Goal: Task Accomplishment & Management: Complete application form

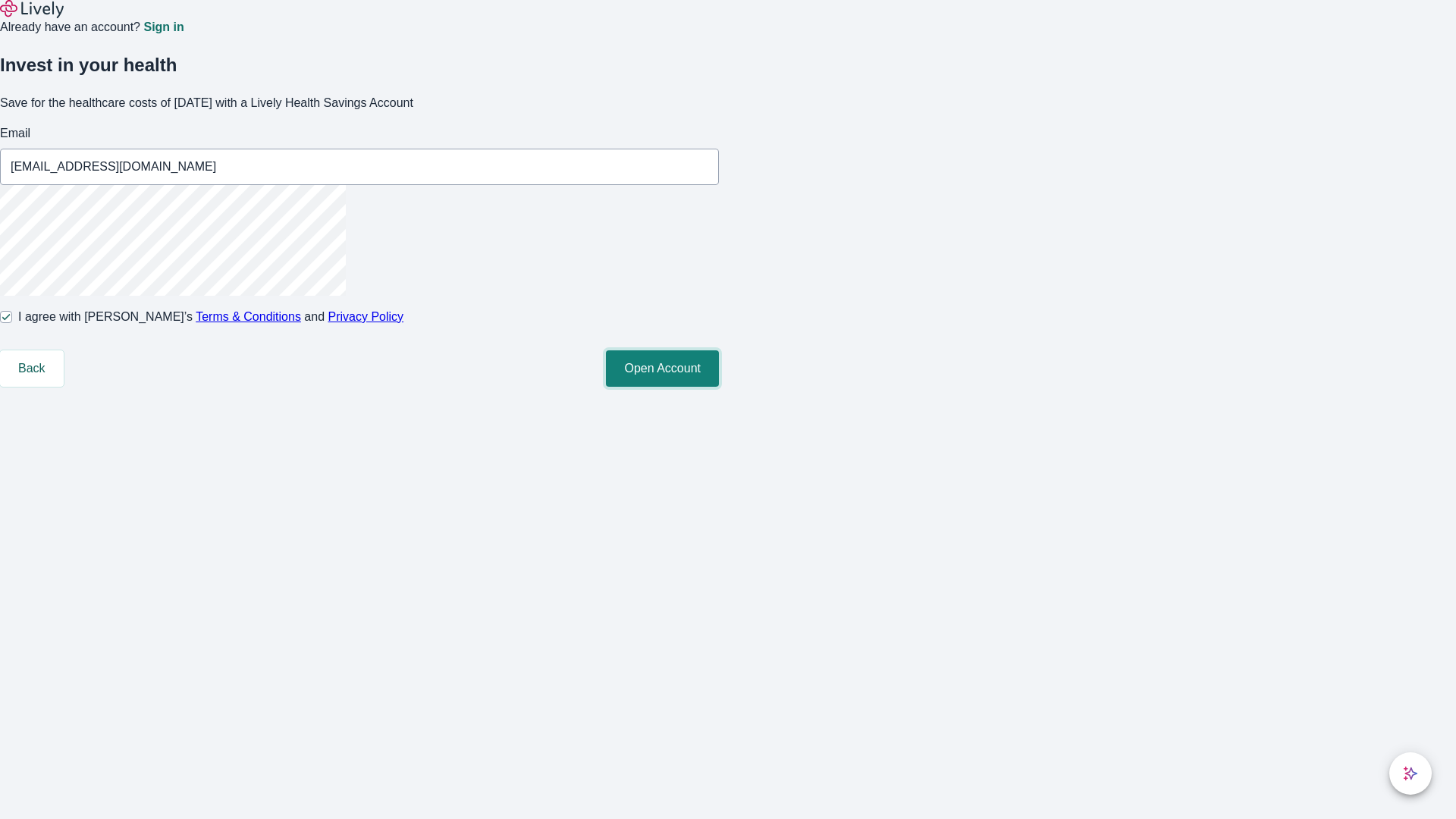
click at [719, 387] on button "Open Account" at bounding box center [662, 369] width 113 height 36
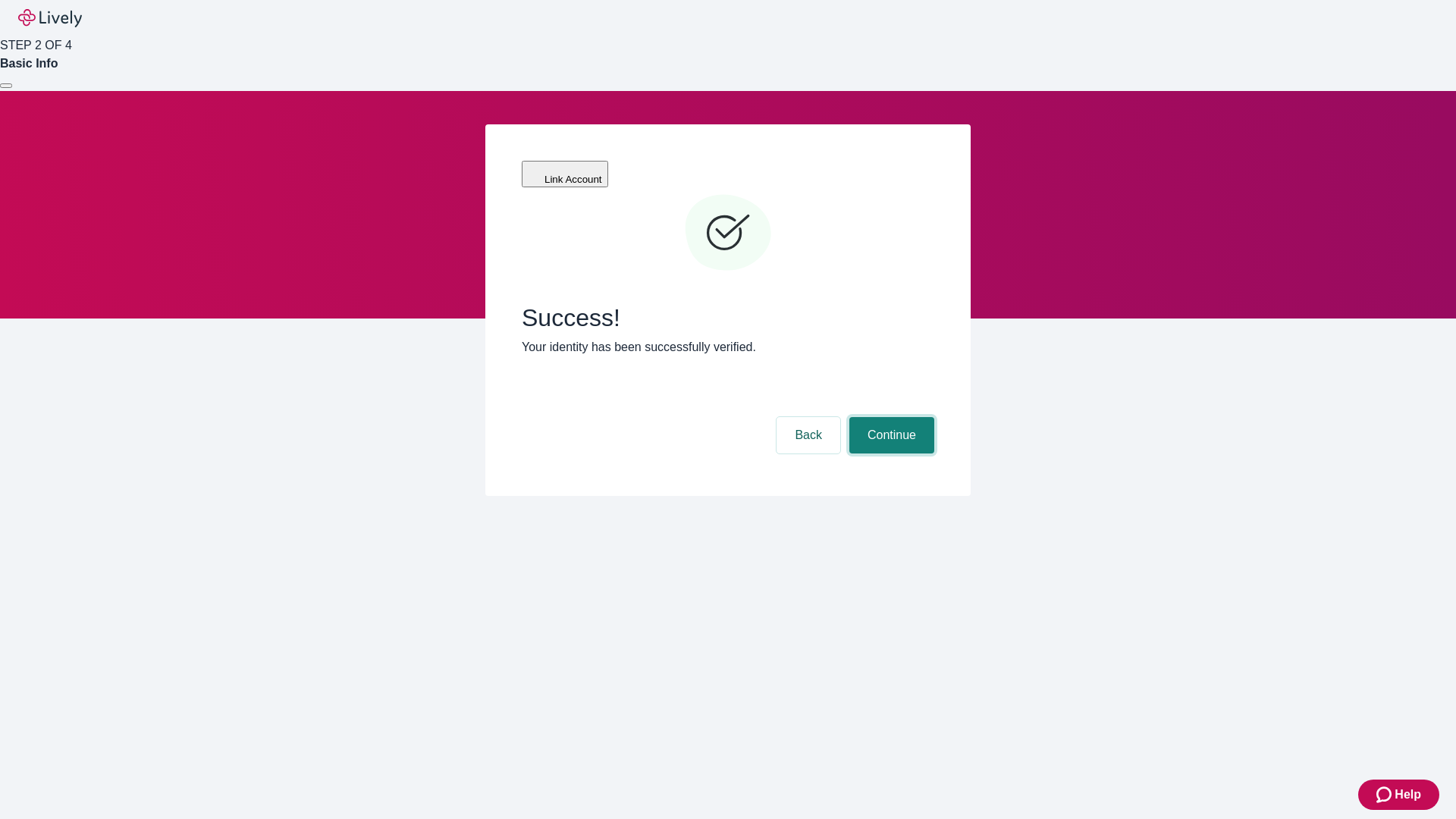
click at [889, 417] on button "Continue" at bounding box center [891, 435] width 85 height 36
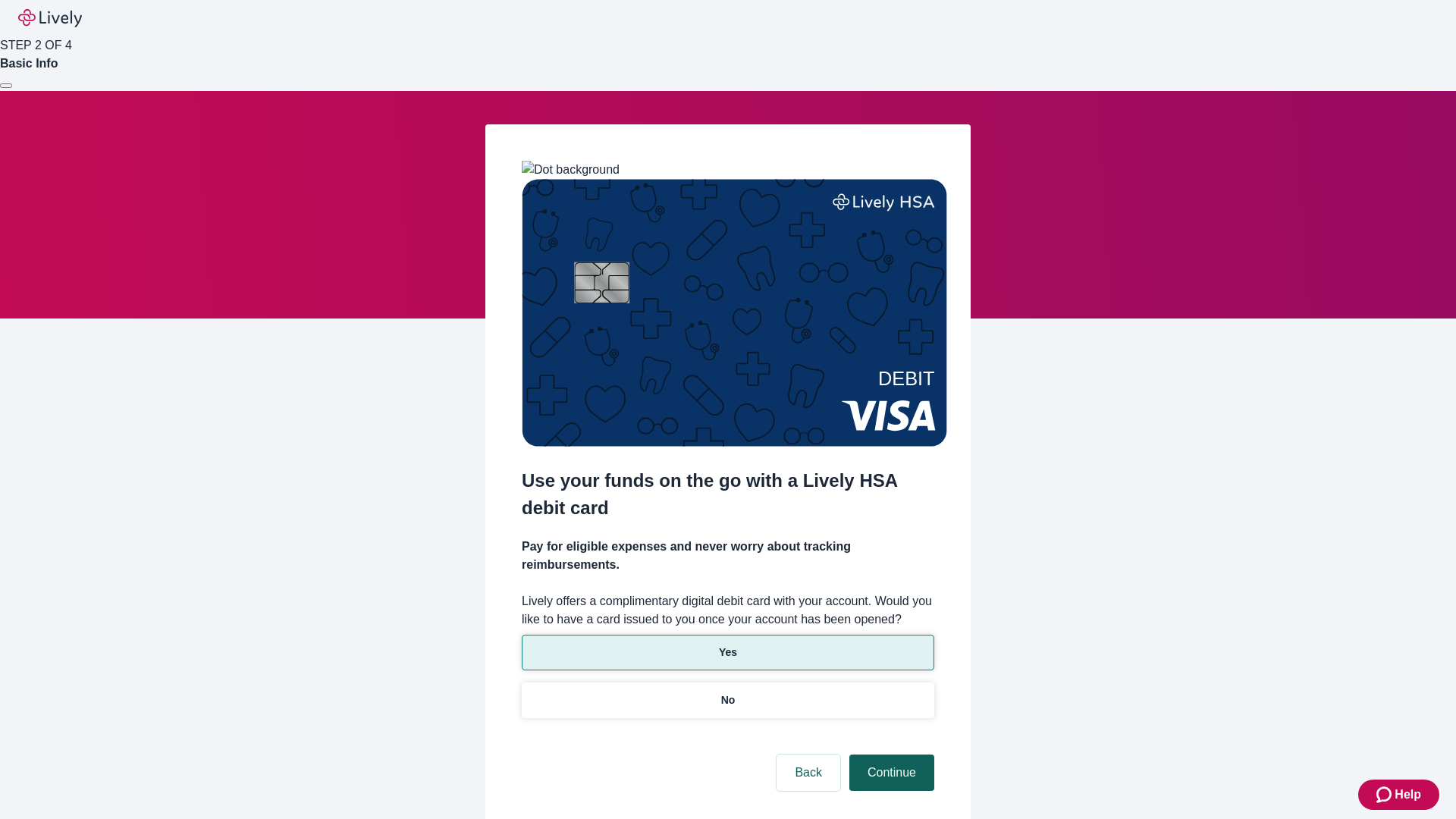
click at [727, 692] on p "No" at bounding box center [728, 700] width 14 height 16
click at [889, 755] on button "Continue" at bounding box center [891, 773] width 85 height 36
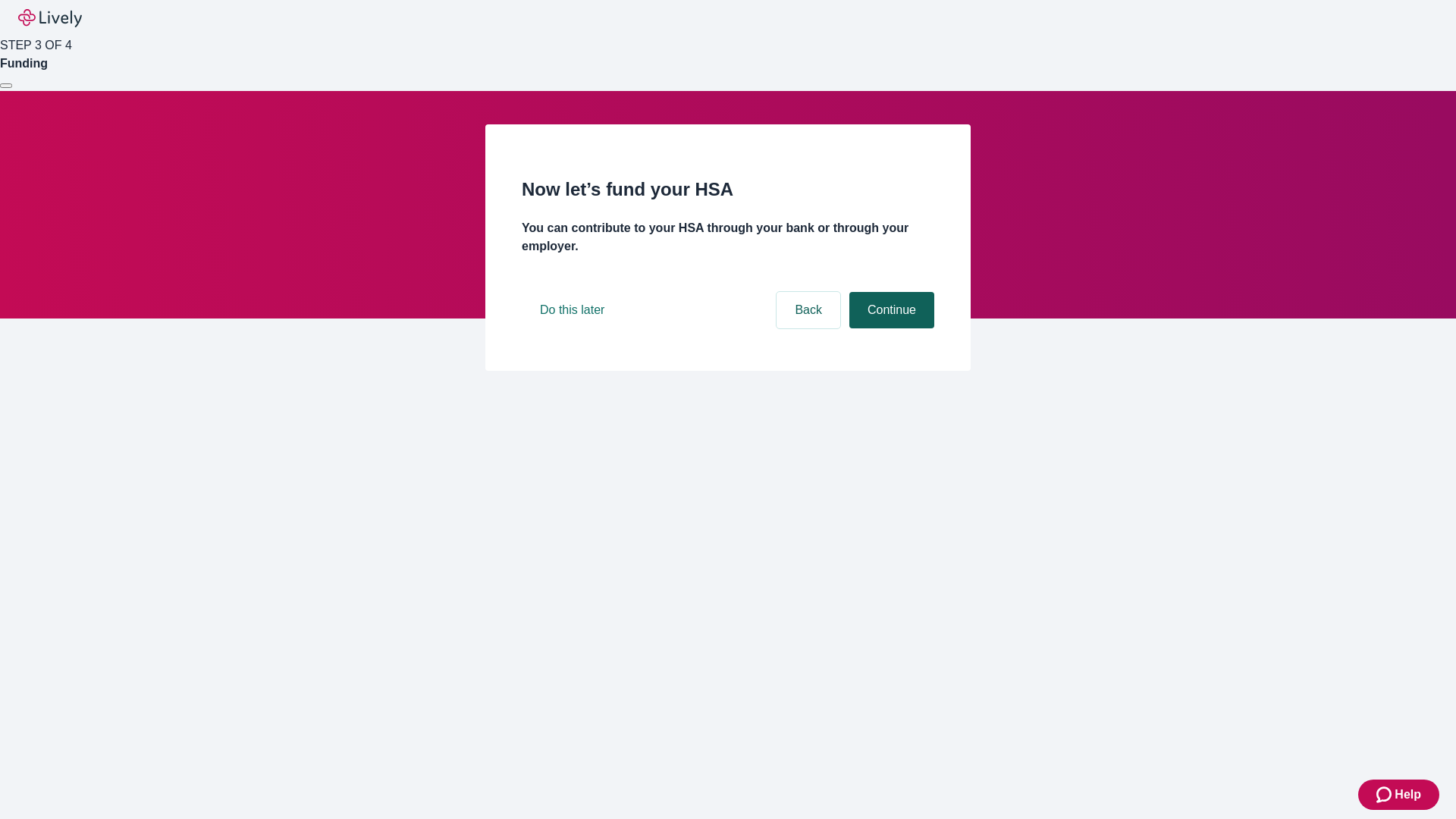
click at [889, 328] on button "Continue" at bounding box center [891, 310] width 85 height 36
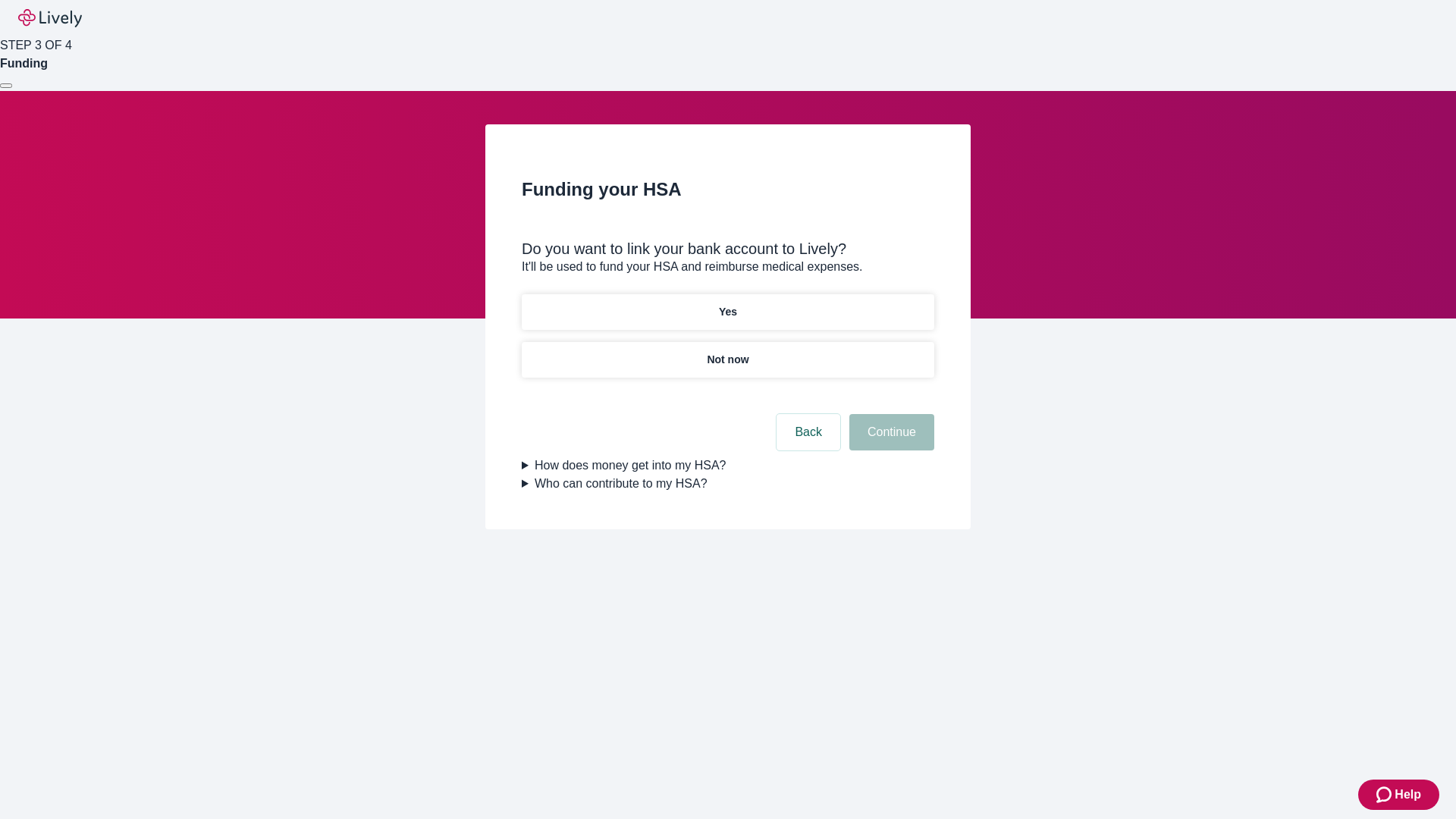
click at [727, 304] on p "Yes" at bounding box center [728, 312] width 18 height 16
click at [889, 414] on button "Continue" at bounding box center [891, 432] width 85 height 36
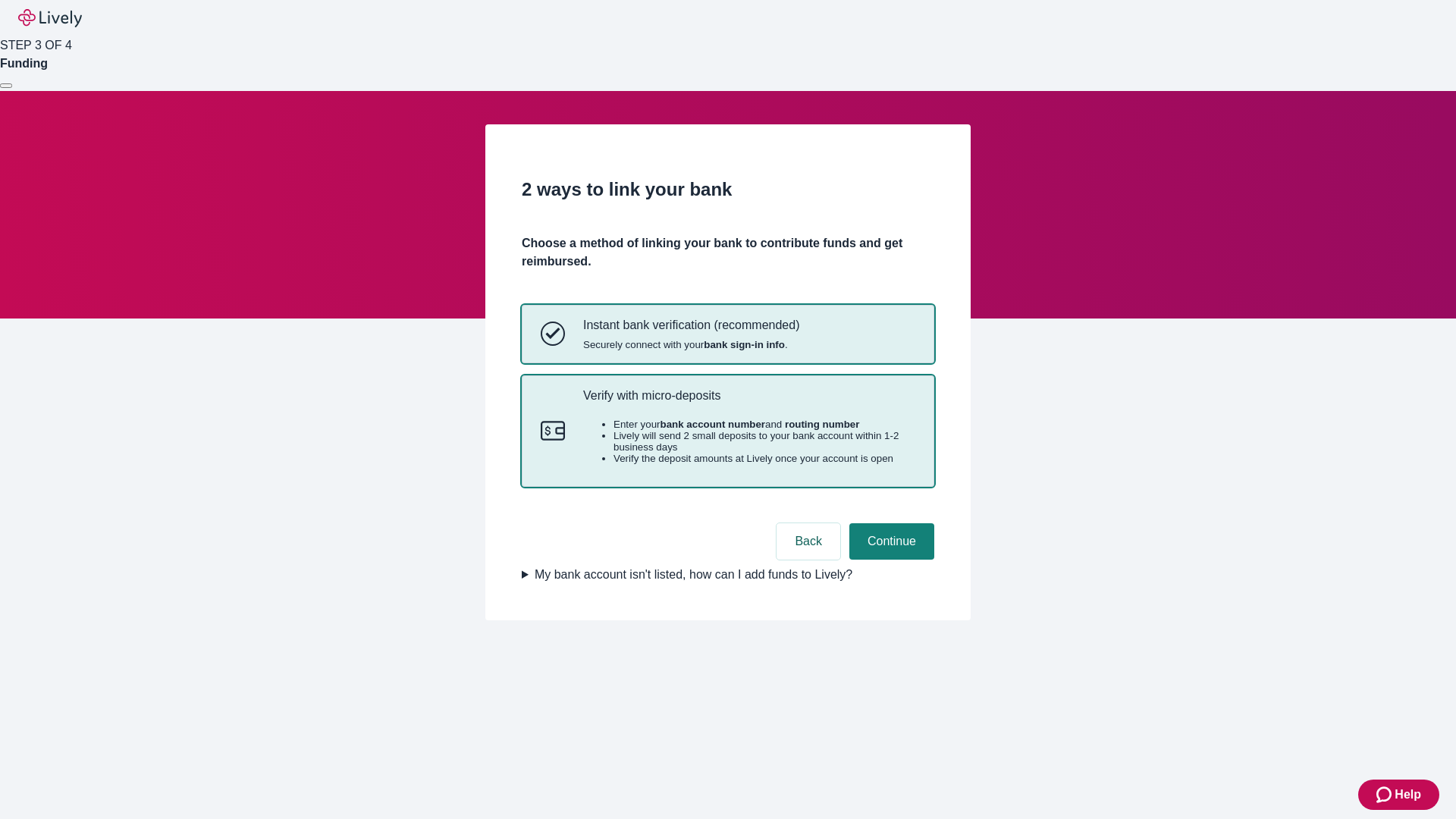
click at [748, 403] on p "Verify with micro-deposits" at bounding box center [749, 396] width 332 height 14
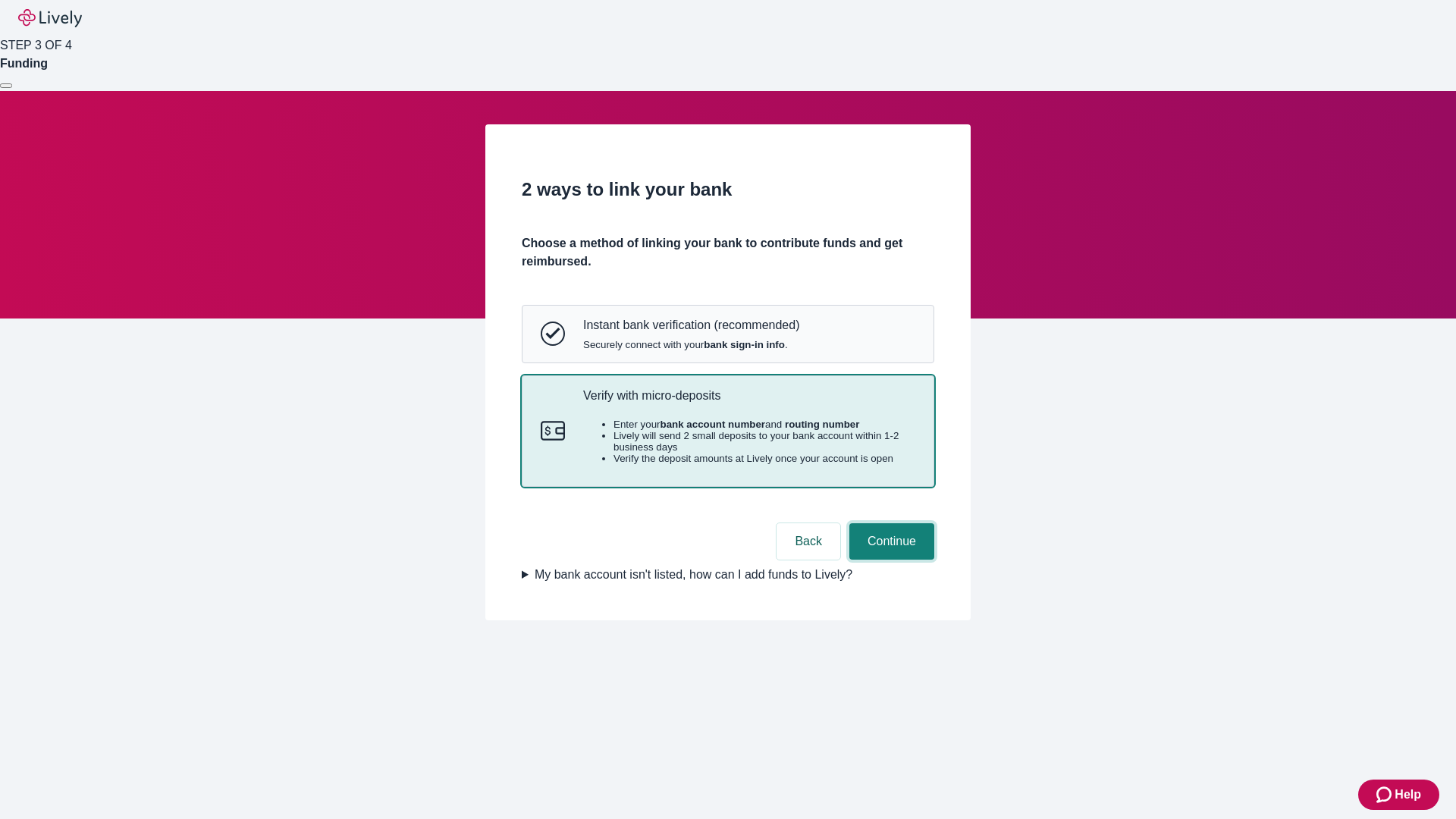
click at [889, 560] on button "Continue" at bounding box center [891, 542] width 85 height 36
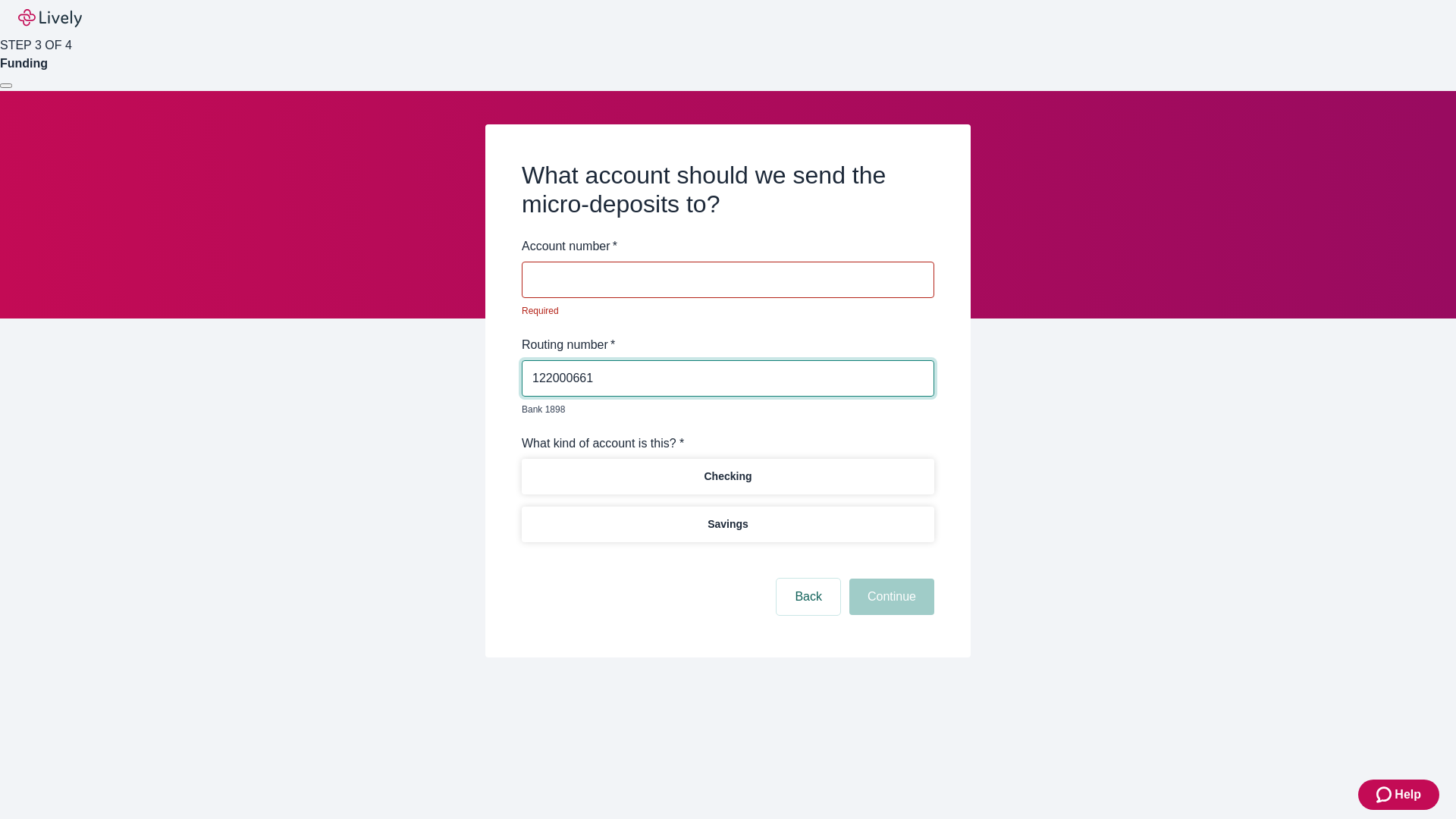
type input "122000661"
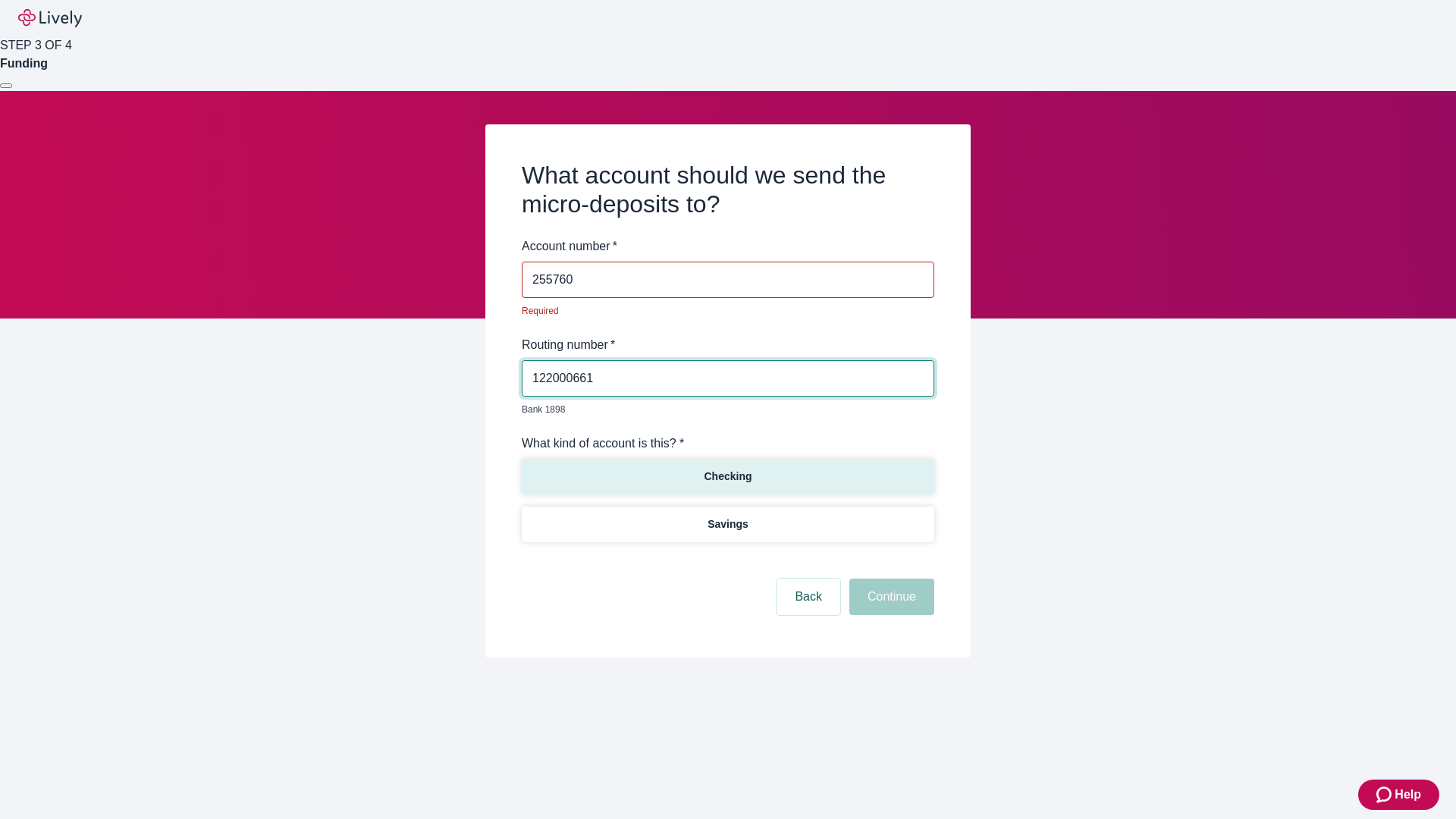
type input "255760"
click at [727, 469] on p "Checking" at bounding box center [728, 476] width 48 height 16
